Goal: Information Seeking & Learning: Compare options

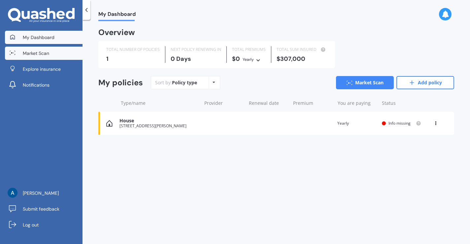
click at [63, 52] on link "Market Scan" at bounding box center [44, 53] width 78 height 13
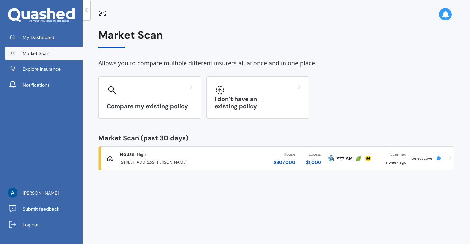
click at [160, 158] on div "[STREET_ADDRESS][PERSON_NAME]" at bounding box center [168, 161] width 97 height 8
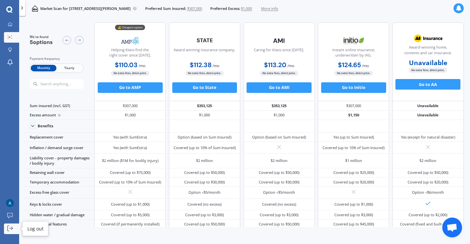
click at [12, 229] on icon at bounding box center [10, 228] width 6 height 6
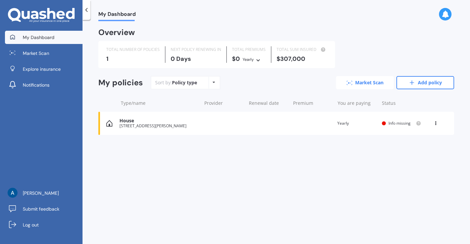
click at [372, 83] on link "Market Scan" at bounding box center [365, 82] width 58 height 13
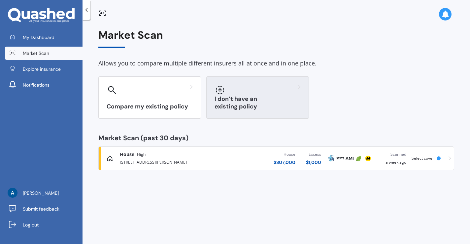
click at [244, 88] on div at bounding box center [258, 90] width 86 height 11
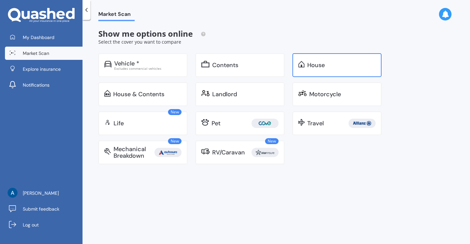
click at [333, 67] on div "House" at bounding box center [341, 65] width 68 height 7
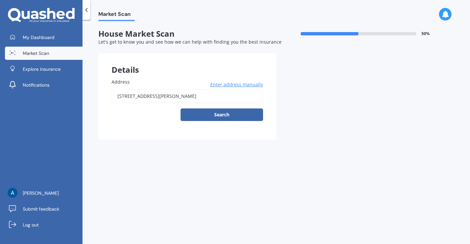
click at [120, 96] on input "[STREET_ADDRESS][PERSON_NAME]" at bounding box center [188, 96] width 152 height 14
type input "[STREET_ADDRESS][PERSON_NAME]"
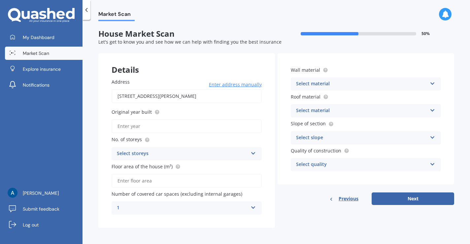
click at [133, 128] on input "Original year built" at bounding box center [187, 126] width 150 height 14
type input "1975"
click at [232, 155] on div "Select storeys" at bounding box center [182, 154] width 131 height 8
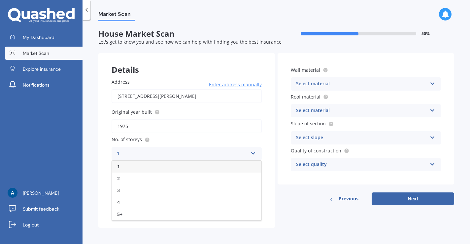
click at [183, 168] on div "1" at bounding box center [187, 166] width 150 height 12
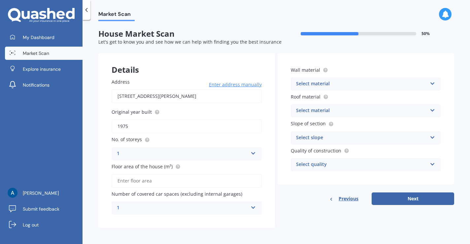
click at [182, 182] on input "Floor area of the house (m²)" at bounding box center [187, 181] width 150 height 14
type input "100"
click at [254, 207] on icon at bounding box center [254, 206] width 6 height 5
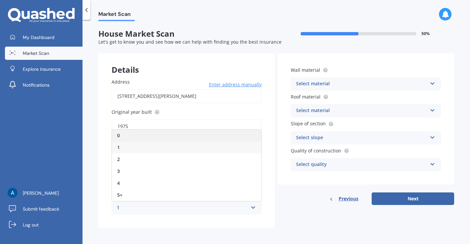
click at [204, 134] on div "0" at bounding box center [187, 135] width 150 height 12
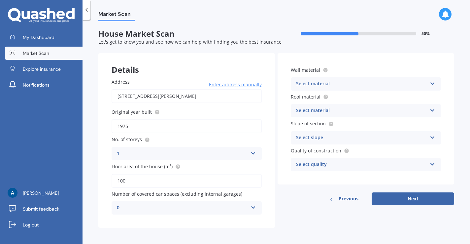
click at [394, 83] on div "Select material" at bounding box center [361, 84] width 131 height 8
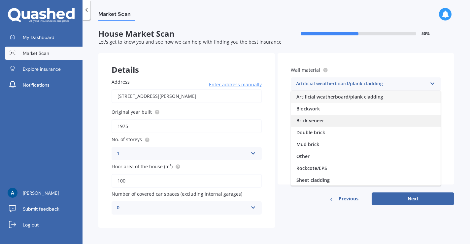
click at [362, 120] on div "Brick veneer" at bounding box center [366, 121] width 150 height 12
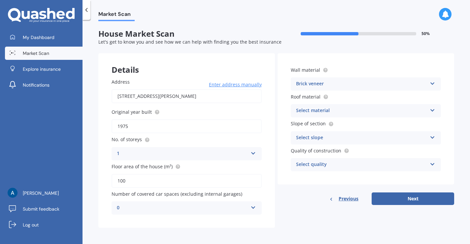
click at [373, 111] on div "Select material" at bounding box center [361, 111] width 131 height 8
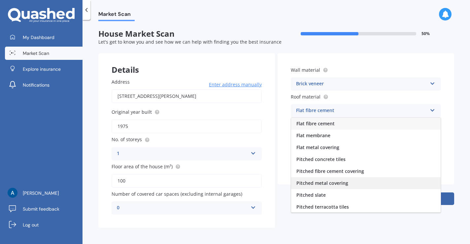
click at [349, 180] on div "Pitched metal covering" at bounding box center [366, 183] width 150 height 12
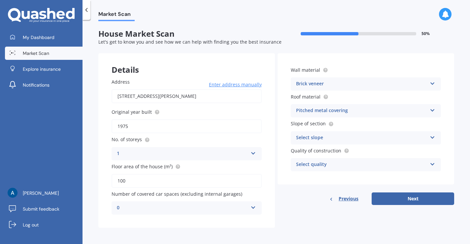
click at [357, 135] on div "Select slope" at bounding box center [361, 138] width 131 height 8
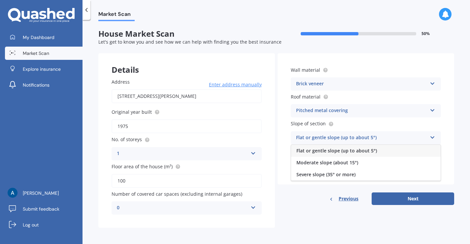
click at [353, 149] on span "Flat or gentle slope (up to about 5°)" at bounding box center [336, 150] width 81 height 6
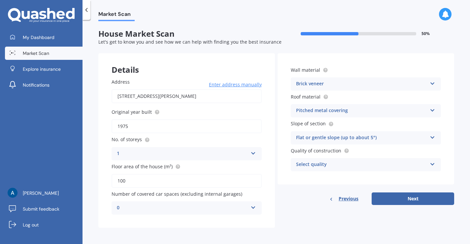
click at [350, 163] on div "Select quality" at bounding box center [361, 164] width 131 height 8
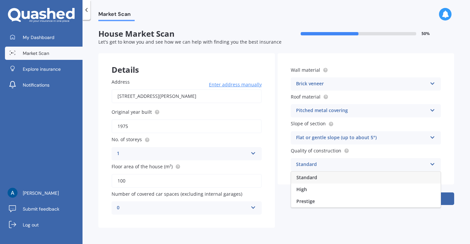
click at [342, 175] on div "Standard" at bounding box center [366, 177] width 150 height 12
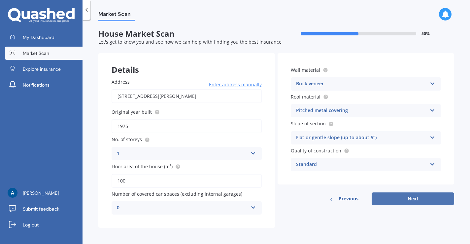
click at [419, 201] on button "Next" at bounding box center [413, 198] width 83 height 13
select select "15"
select select "10"
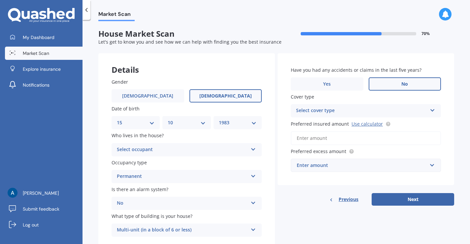
click at [152, 124] on select "DD 01 02 03 04 05 06 07 08 09 10 11 12 13 14 15 16 17 18 19 20 21 22 23 24 25 2…" at bounding box center [136, 122] width 38 height 7
click at [117, 119] on select "DD 01 02 03 04 05 06 07 08 09 10 11 12 13 14 15 16 17 18 19 20 21 22 23 24 25 2…" at bounding box center [136, 122] width 38 height 7
click at [251, 123] on select "YYYY 2009 2008 2007 2006 2005 2004 2003 2002 2001 2000 1999 1998 1997 1996 1995…" at bounding box center [238, 122] width 38 height 7
select select "1992"
click at [219, 119] on select "YYYY 2009 2008 2007 2006 2005 2004 2003 2002 2001 2000 1999 1998 1997 1996 1995…" at bounding box center [238, 122] width 38 height 7
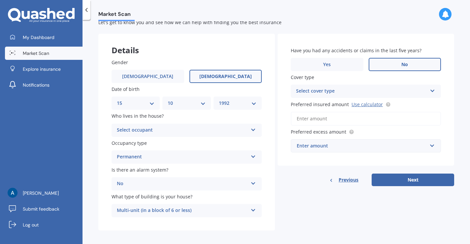
scroll to position [21, 0]
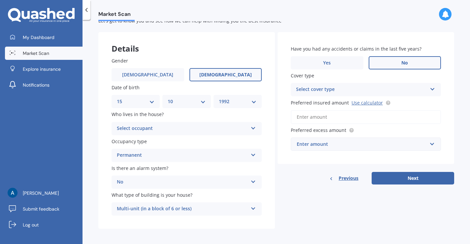
click at [245, 130] on div "Select occupant" at bounding box center [182, 128] width 131 height 8
click at [231, 140] on div "Owner" at bounding box center [187, 141] width 150 height 12
click at [242, 130] on div "Owner" at bounding box center [182, 128] width 131 height 8
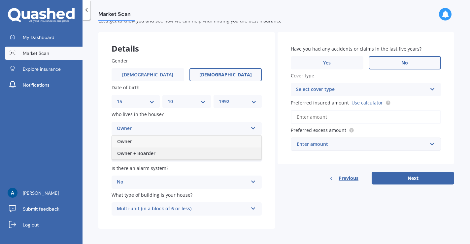
click at [230, 150] on div "Owner + Boarder" at bounding box center [187, 153] width 150 height 12
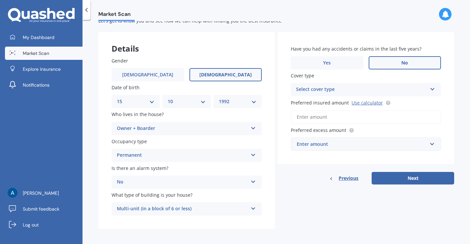
click at [372, 90] on div "Select cover type" at bounding box center [361, 90] width 131 height 8
click at [366, 98] on div "High" at bounding box center [366, 102] width 150 height 12
click at [370, 104] on link "Use calculator" at bounding box center [367, 102] width 31 height 6
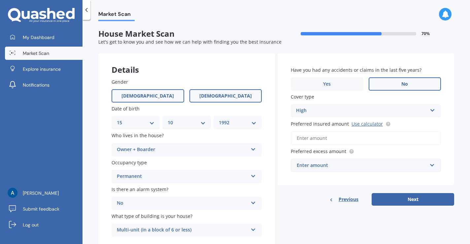
scroll to position [24, 0]
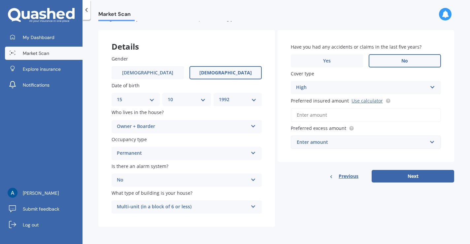
click at [64, 54] on link "Market Scan" at bounding box center [44, 53] width 78 height 13
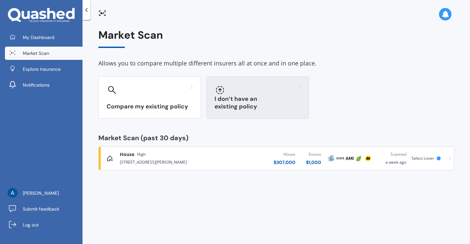
click at [233, 103] on h3 "I don’t have an existing policy" at bounding box center [258, 102] width 86 height 15
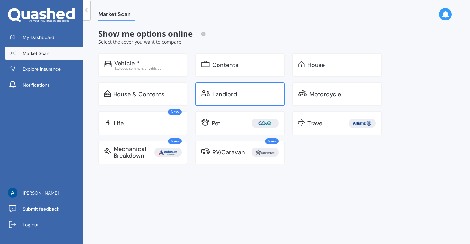
click at [248, 94] on div "Landlord" at bounding box center [245, 94] width 66 height 7
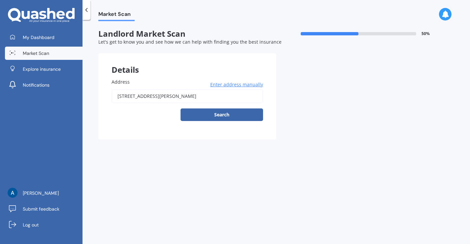
click at [120, 94] on input "[STREET_ADDRESS][PERSON_NAME]" at bounding box center [188, 96] width 152 height 14
type input "[STREET_ADDRESS][PERSON_NAME]"
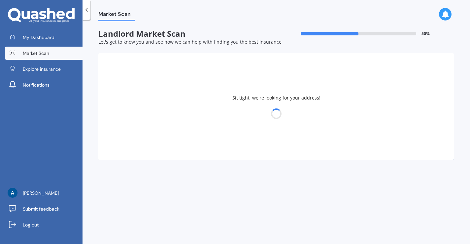
click at [220, 113] on div at bounding box center [276, 113] width 356 height 9
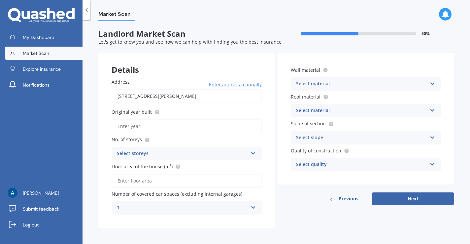
click at [225, 126] on input "Original year built" at bounding box center [187, 126] width 150 height 14
type input "1975"
click at [192, 156] on div "Select storeys" at bounding box center [182, 154] width 131 height 8
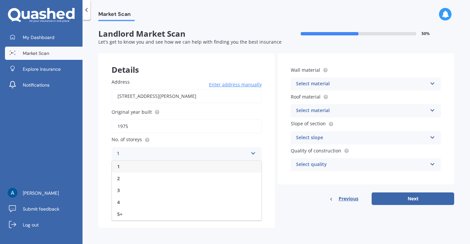
click at [167, 167] on div "1" at bounding box center [187, 166] width 150 height 12
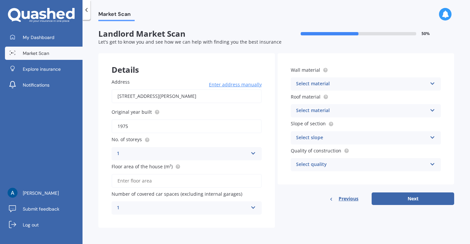
click at [182, 181] on input "Floor area of the house (m²)" at bounding box center [187, 181] width 150 height 14
type input "90"
click at [183, 206] on div "1" at bounding box center [182, 208] width 131 height 8
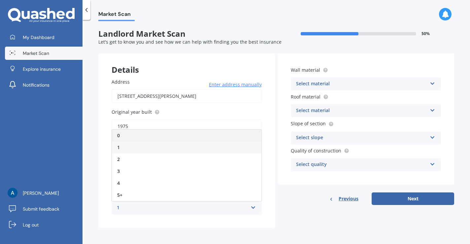
click at [180, 137] on div "0" at bounding box center [187, 135] width 150 height 12
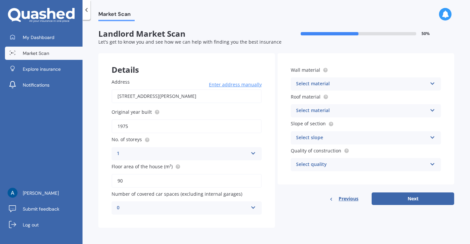
click at [373, 85] on div "Select material" at bounding box center [361, 84] width 131 height 8
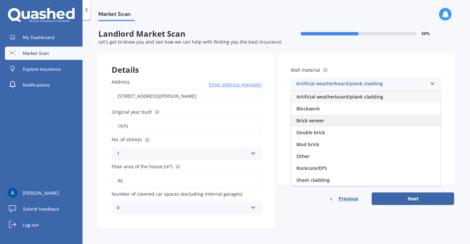
click at [339, 119] on div "Brick veneer" at bounding box center [366, 121] width 150 height 12
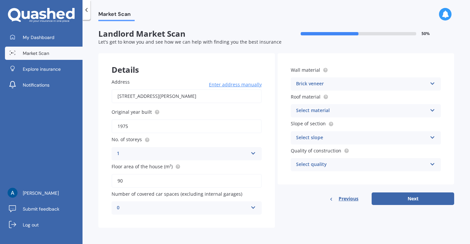
click at [343, 110] on div "Select material" at bounding box center [361, 111] width 131 height 8
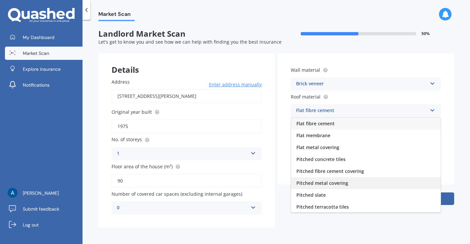
click at [346, 180] on div "Pitched metal covering" at bounding box center [366, 183] width 150 height 12
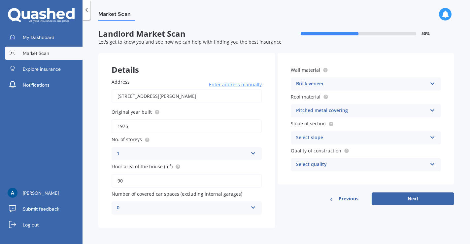
click at [348, 136] on div "Select slope" at bounding box center [361, 138] width 131 height 8
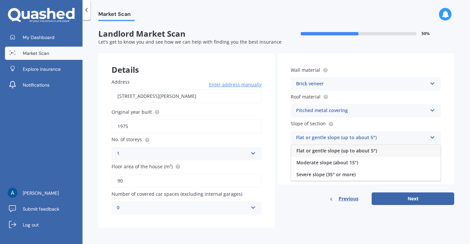
click at [347, 150] on span "Flat or gentle slope (up to about 5°)" at bounding box center [336, 150] width 81 height 6
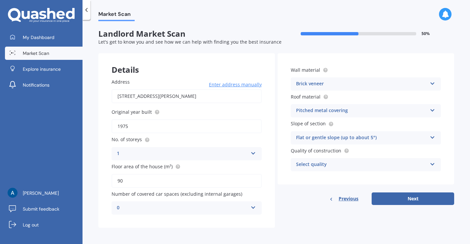
click at [346, 164] on div "Select quality" at bounding box center [361, 164] width 131 height 8
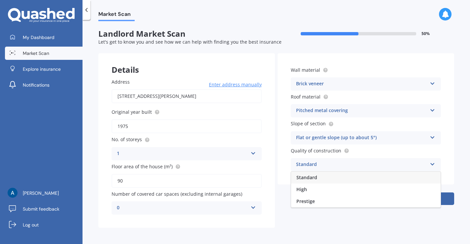
click at [336, 176] on div "Standard" at bounding box center [366, 177] width 150 height 12
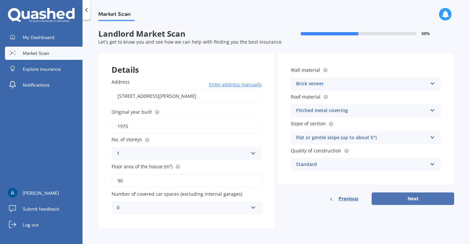
click at [404, 202] on button "Next" at bounding box center [413, 198] width 83 height 13
select select "15"
select select "10"
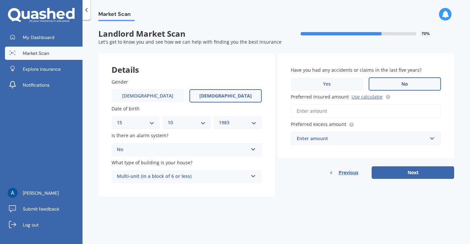
click at [255, 122] on select "YYYY 2009 2008 2007 2006 2005 2004 2003 2002 2001 2000 1999 1998 1997 1996 1995…" at bounding box center [238, 122] width 38 height 7
select select "1970"
click at [219, 119] on select "YYYY 2009 2008 2007 2006 2005 2004 2003 2002 2001 2000 1999 1998 1997 1996 1995…" at bounding box center [238, 122] width 38 height 7
click at [371, 98] on link "Use calculator" at bounding box center [367, 96] width 31 height 6
click at [69, 53] on link "Market Scan" at bounding box center [44, 53] width 78 height 13
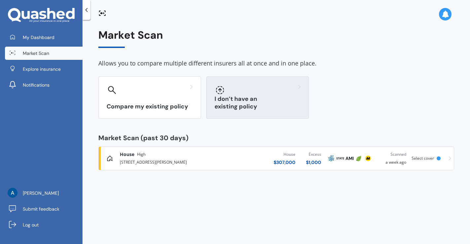
click at [256, 101] on div "I don’t have an existing policy" at bounding box center [257, 97] width 103 height 42
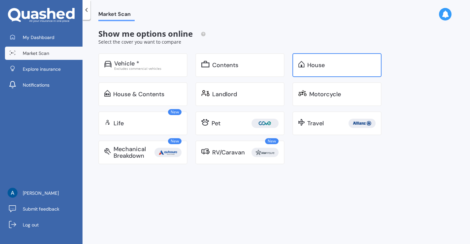
click at [333, 61] on div "House" at bounding box center [337, 65] width 89 height 24
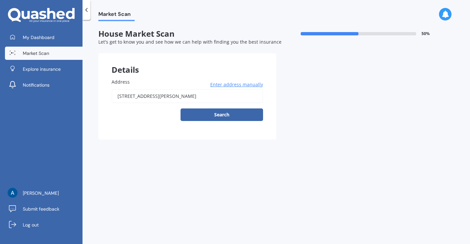
click at [121, 93] on input "[STREET_ADDRESS][PERSON_NAME]" at bounding box center [188, 96] width 152 height 14
type input "[STREET_ADDRESS][PERSON_NAME]"
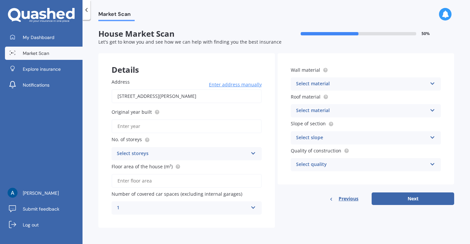
click at [192, 125] on input "Original year built" at bounding box center [187, 126] width 150 height 14
type input "1975"
click at [213, 155] on div "Select storeys" at bounding box center [182, 154] width 131 height 8
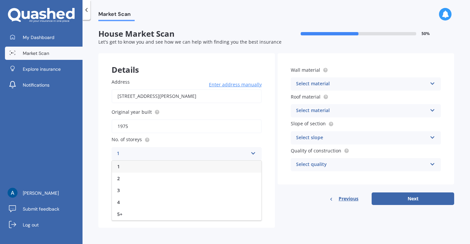
click at [180, 169] on div "1" at bounding box center [187, 166] width 150 height 12
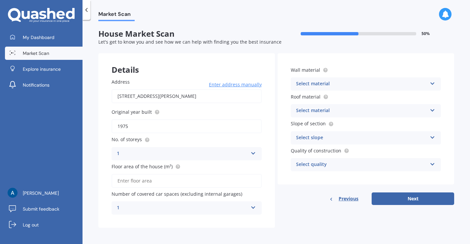
click at [184, 184] on input "Floor area of the house (m²)" at bounding box center [187, 181] width 150 height 14
type input "100"
click at [251, 207] on icon at bounding box center [254, 206] width 6 height 5
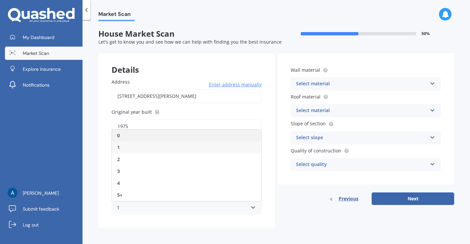
click at [165, 137] on div "0" at bounding box center [187, 135] width 150 height 12
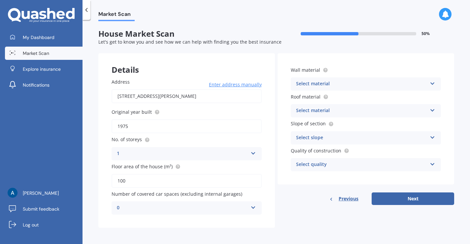
click at [396, 85] on div "Select material" at bounding box center [361, 84] width 131 height 8
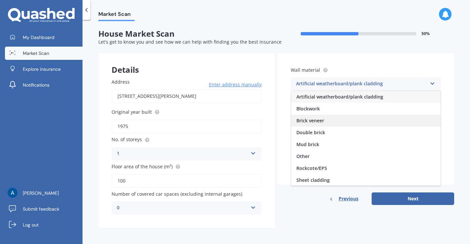
click at [370, 119] on div "Brick veneer" at bounding box center [366, 121] width 150 height 12
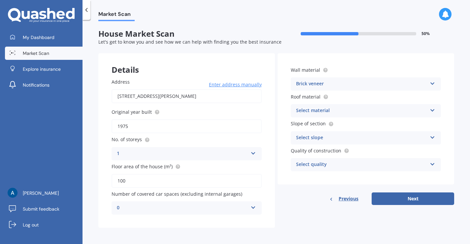
click at [382, 110] on div "Select material" at bounding box center [361, 111] width 131 height 8
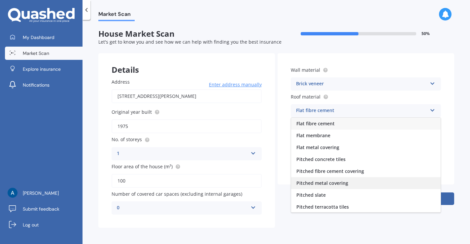
click at [356, 180] on div "Pitched metal covering" at bounding box center [366, 183] width 150 height 12
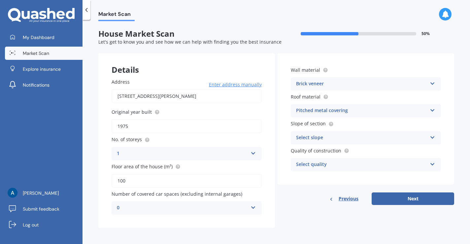
click at [374, 136] on div "Select slope" at bounding box center [361, 138] width 131 height 8
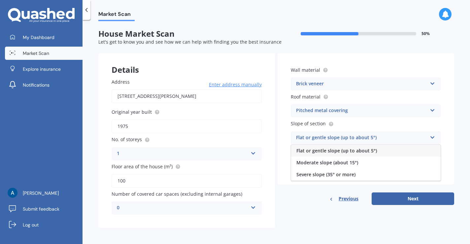
click at [373, 149] on div "Flat or gentle slope (up to about 5°)" at bounding box center [366, 151] width 150 height 12
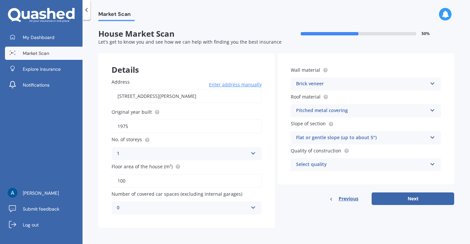
click at [364, 162] on div "Select quality" at bounding box center [361, 164] width 131 height 8
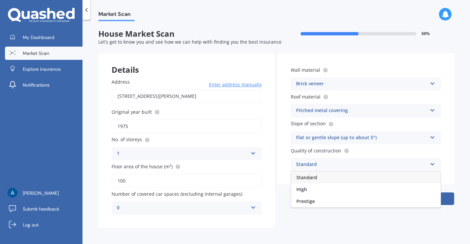
click at [333, 180] on div "Standard" at bounding box center [366, 177] width 150 height 12
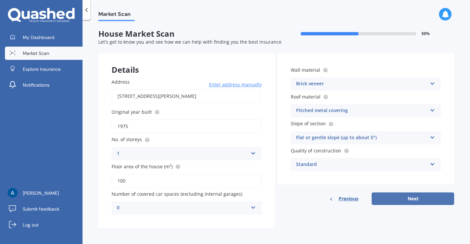
click at [406, 196] on button "Next" at bounding box center [413, 198] width 83 height 13
select select "15"
select select "10"
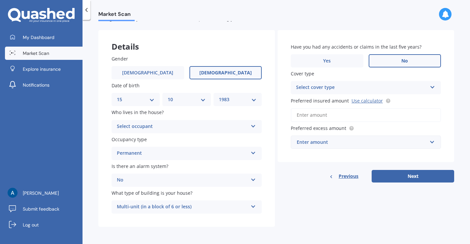
scroll to position [24, 0]
click at [253, 97] on select "YYYY 2009 2008 2007 2006 2005 2004 2003 2002 2001 2000 1999 1998 1997 1996 1995…" at bounding box center [238, 99] width 38 height 7
select select "1992"
click at [219, 96] on select "YYYY 2009 2008 2007 2006 2005 2004 2003 2002 2001 2000 1999 1998 1997 1996 1995…" at bounding box center [238, 99] width 38 height 7
click at [252, 125] on icon at bounding box center [254, 124] width 6 height 5
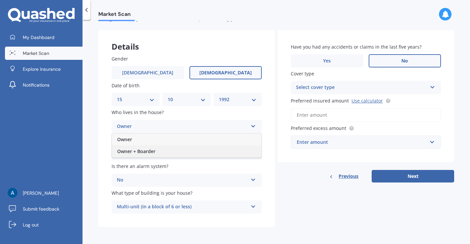
click at [215, 149] on div "Owner + Boarder" at bounding box center [187, 151] width 150 height 12
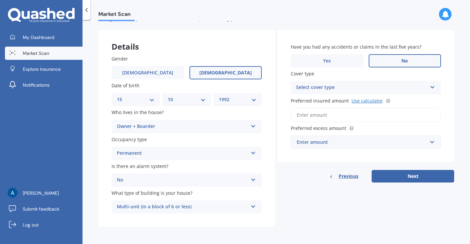
click at [356, 100] on link "Use calculator" at bounding box center [367, 100] width 31 height 6
click at [56, 51] on link "Market Scan" at bounding box center [44, 53] width 78 height 13
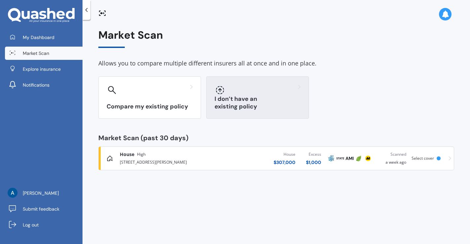
click at [244, 99] on div "I don’t have an existing policy" at bounding box center [257, 97] width 103 height 42
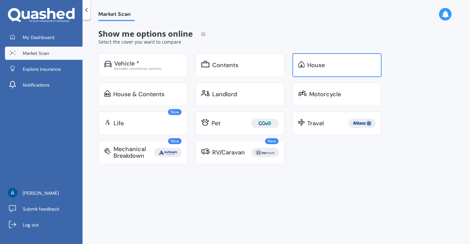
click at [334, 69] on div "House" at bounding box center [337, 65] width 89 height 24
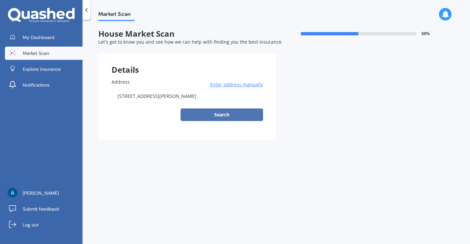
click at [240, 113] on button "Search" at bounding box center [222, 114] width 83 height 13
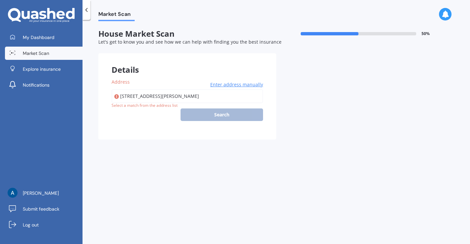
type input "[STREET_ADDRESS][PERSON_NAME]"
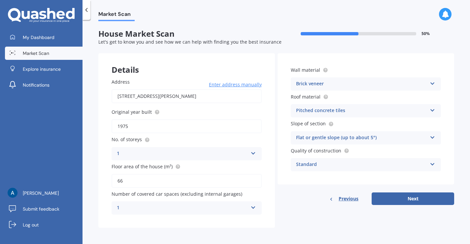
scroll to position [2, 0]
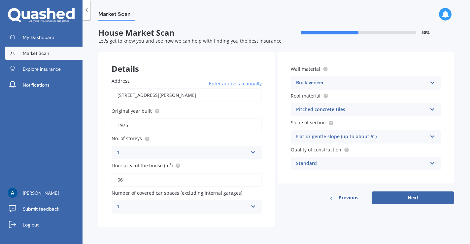
click at [139, 181] on input "66" at bounding box center [187, 180] width 150 height 14
type input "6"
type input "70"
click at [403, 110] on div "Pitched concrete tiles" at bounding box center [361, 110] width 131 height 8
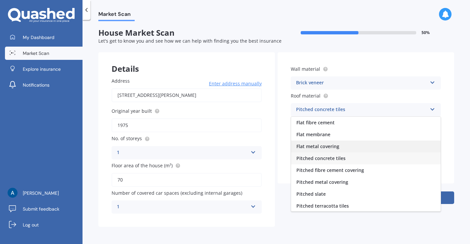
click at [356, 145] on div "Flat metal covering" at bounding box center [366, 146] width 150 height 12
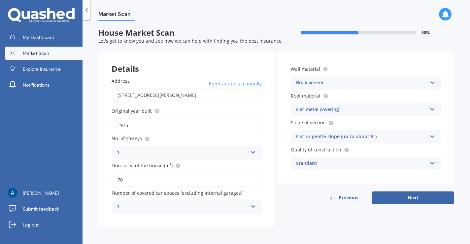
click at [368, 111] on div "Flat metal covering" at bounding box center [361, 110] width 131 height 8
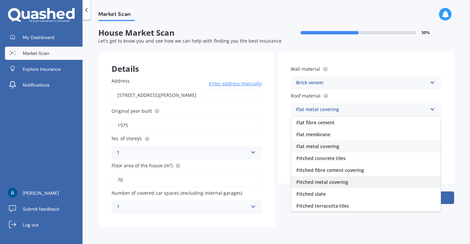
click at [349, 180] on div "Pitched metal covering" at bounding box center [366, 182] width 150 height 12
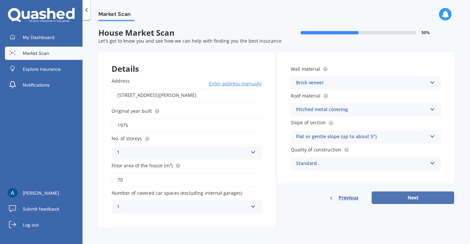
click at [410, 197] on button "Next" at bounding box center [413, 197] width 83 height 13
select select "15"
select select "10"
select select "1983"
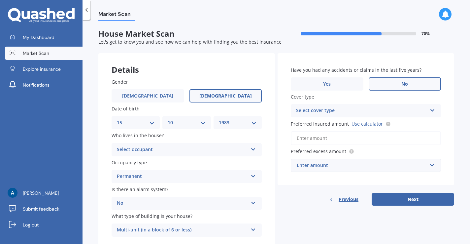
scroll to position [24, 0]
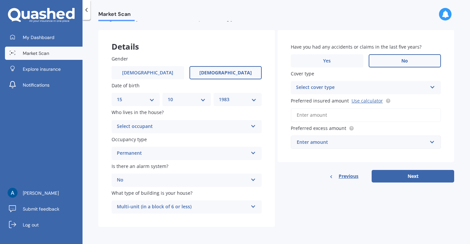
click at [249, 128] on div "Select occupant Owner Owner + Boarder" at bounding box center [187, 126] width 150 height 13
click at [208, 140] on div "Owner" at bounding box center [187, 139] width 150 height 12
click at [365, 102] on link "Use calculator" at bounding box center [367, 100] width 31 height 6
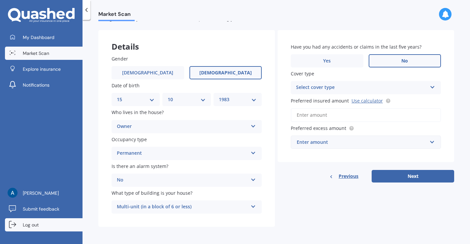
click at [40, 222] on link "Log out" at bounding box center [44, 224] width 78 height 13
